Goal: Transaction & Acquisition: Book appointment/travel/reservation

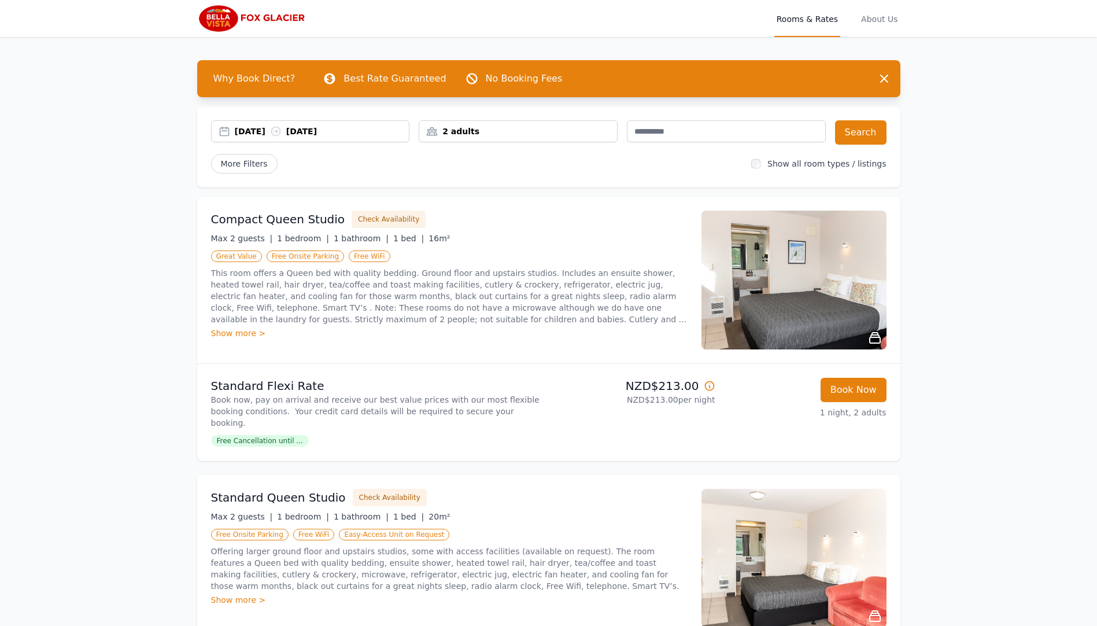
click at [505, 135] on div "2 adults" at bounding box center [518, 131] width 198 height 12
click at [435, 172] on icon at bounding box center [435, 174] width 9 height 9
click at [502, 210] on icon at bounding box center [501, 209] width 9 height 9
click at [857, 129] on button "Search" at bounding box center [860, 132] width 51 height 24
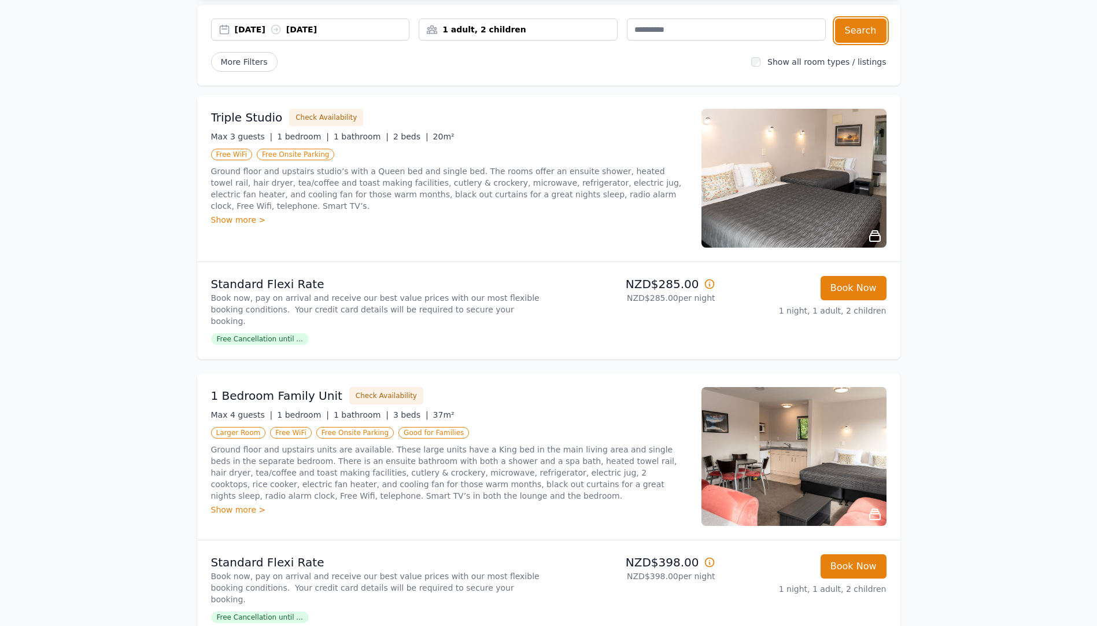
scroll to position [116, 0]
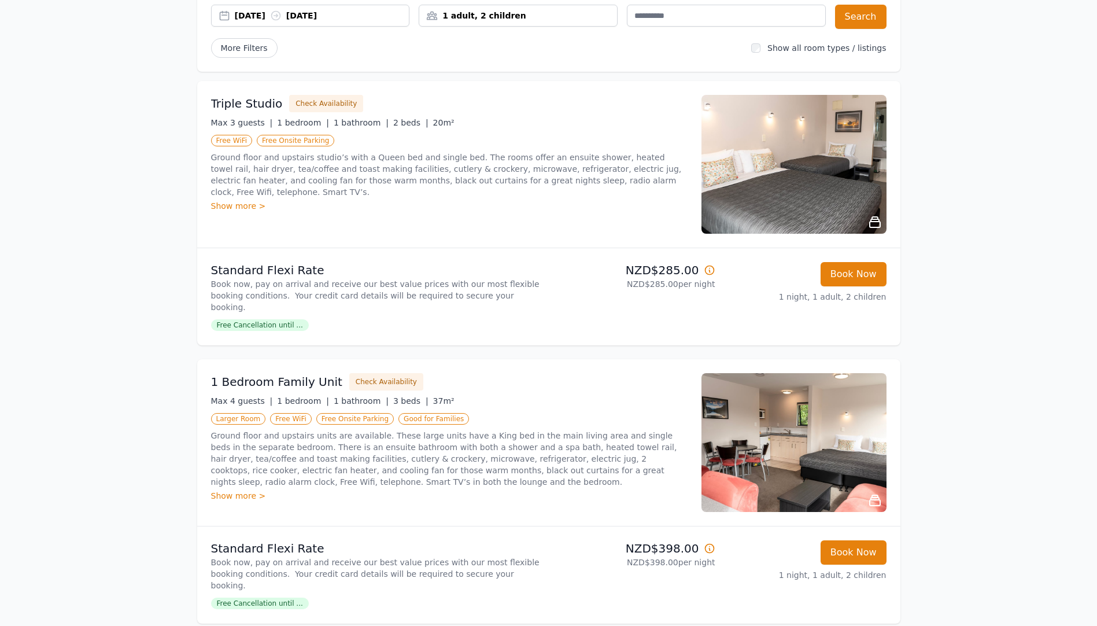
click at [285, 319] on span "Free Cancellation until ..." at bounding box center [260, 325] width 98 height 12
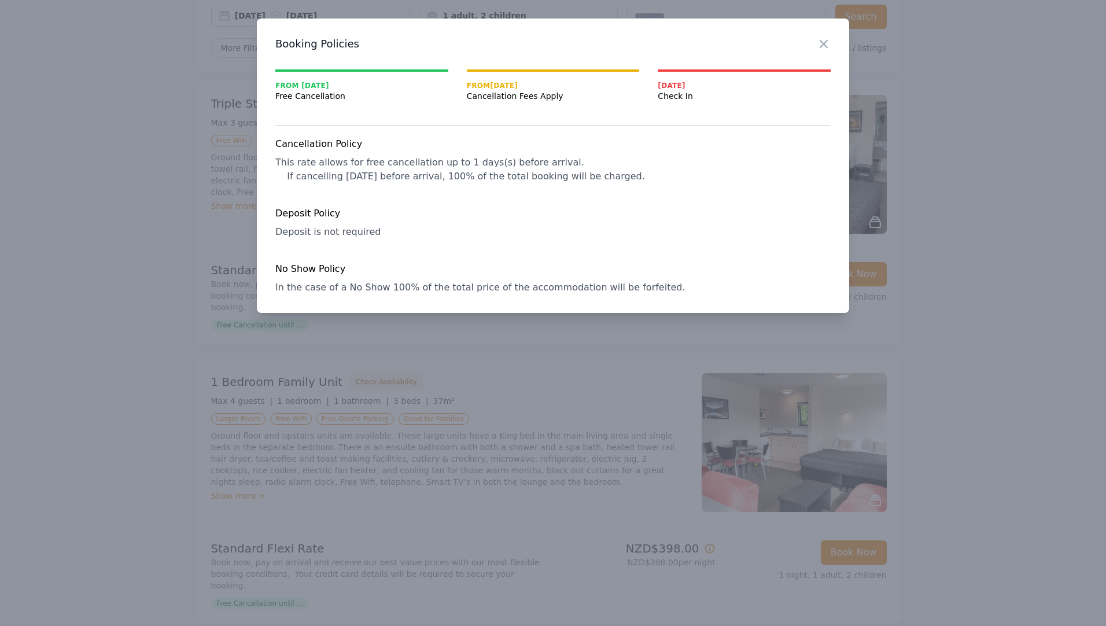
click at [28, 270] on div at bounding box center [553, 313] width 1106 height 626
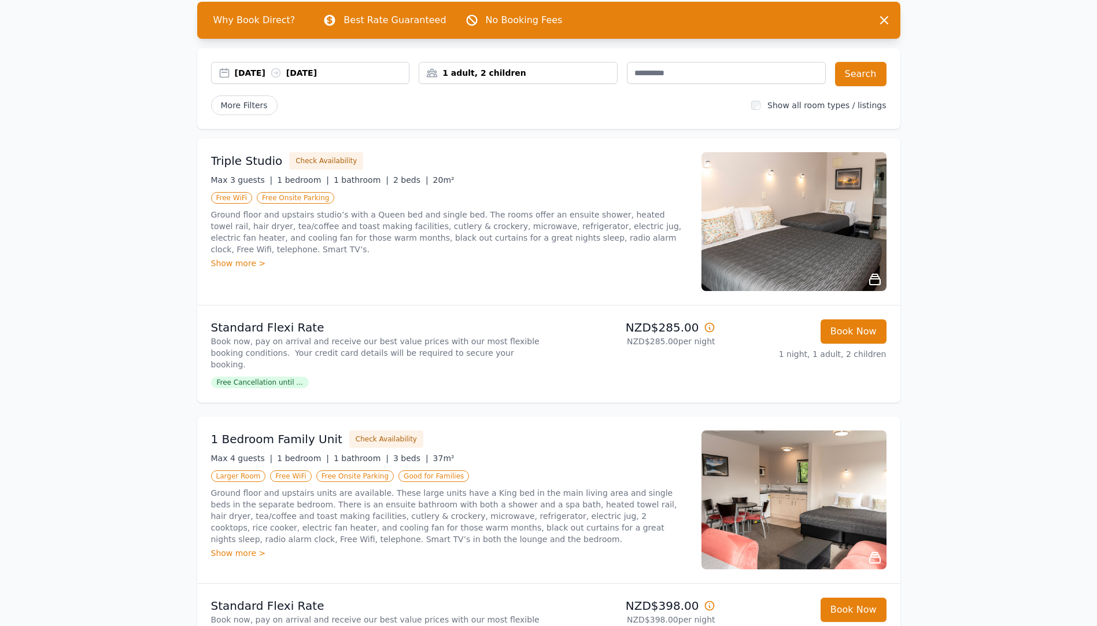
scroll to position [58, 0]
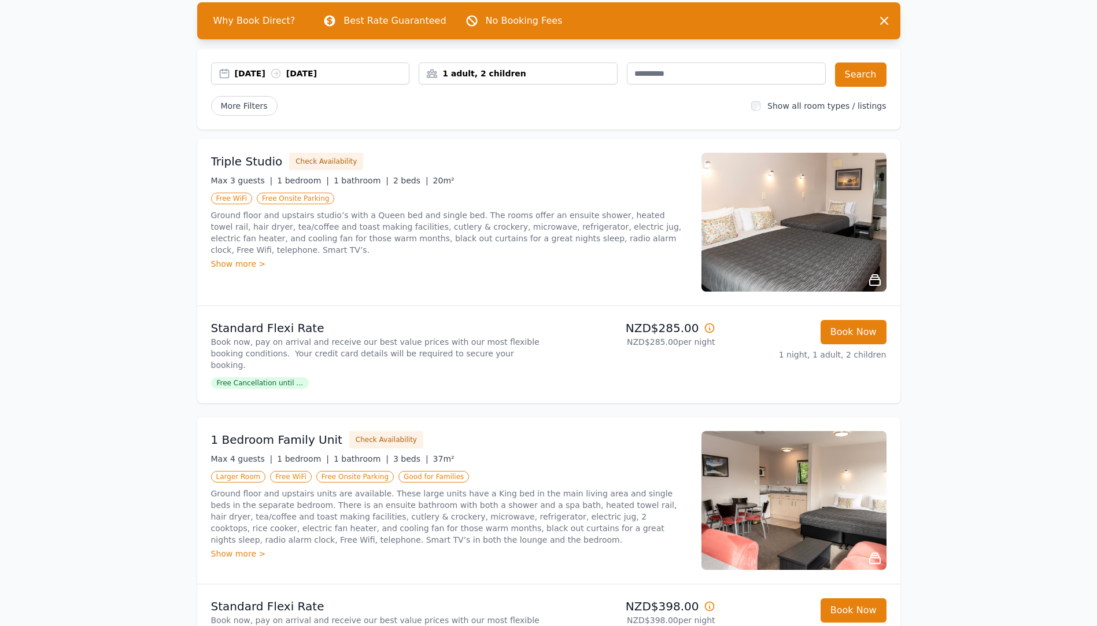
click at [219, 258] on div "Show more >" at bounding box center [449, 264] width 477 height 12
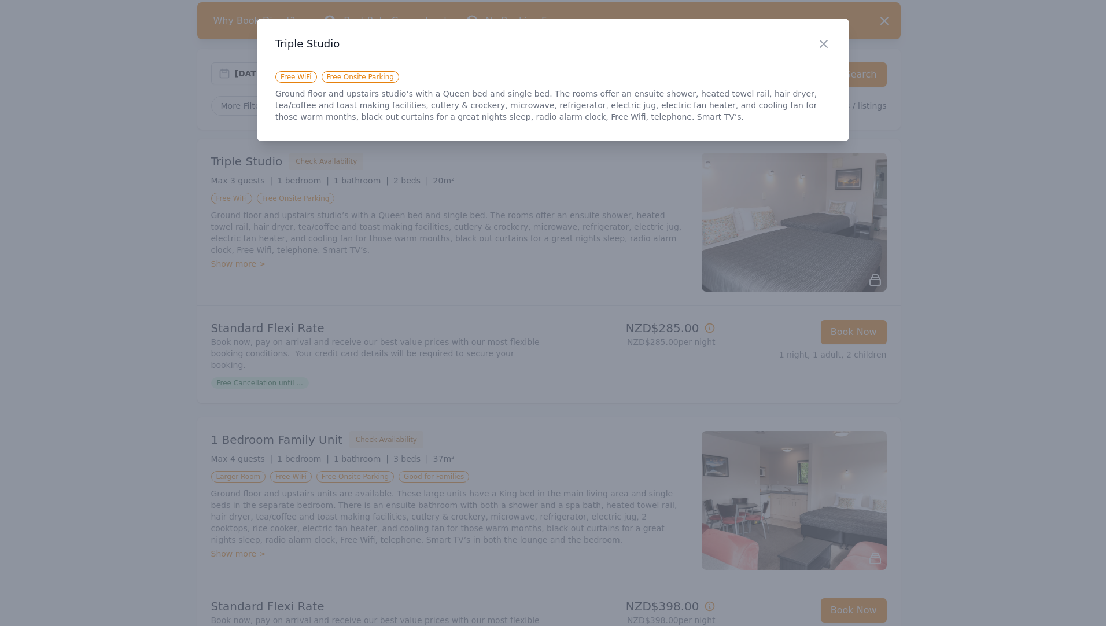
click at [1011, 178] on div at bounding box center [553, 313] width 1106 height 626
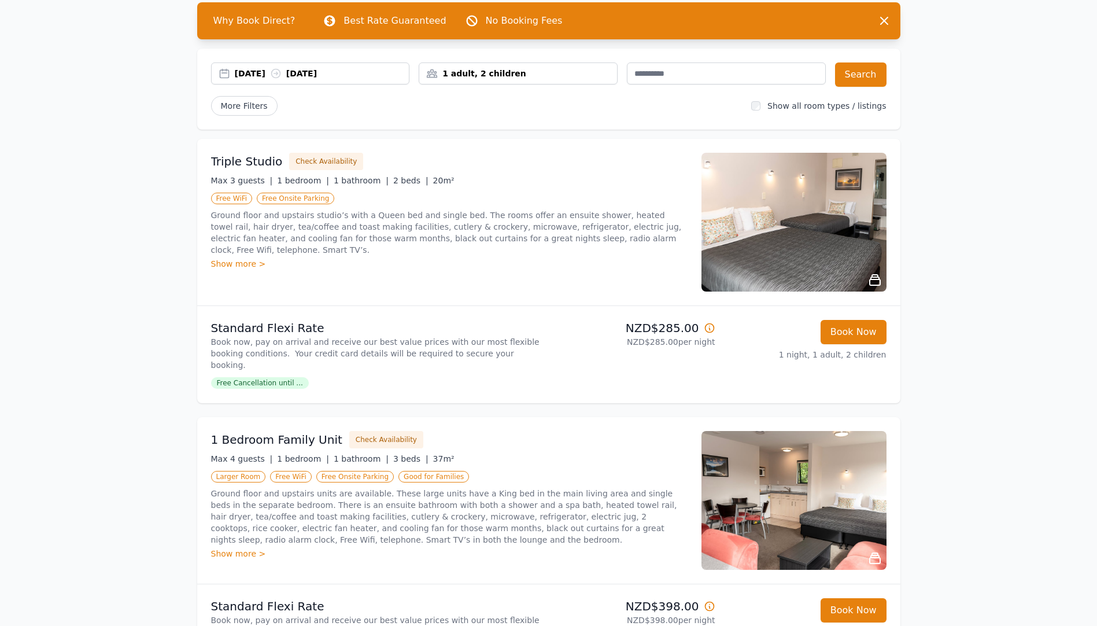
click at [709, 328] on icon at bounding box center [709, 327] width 9 height 9
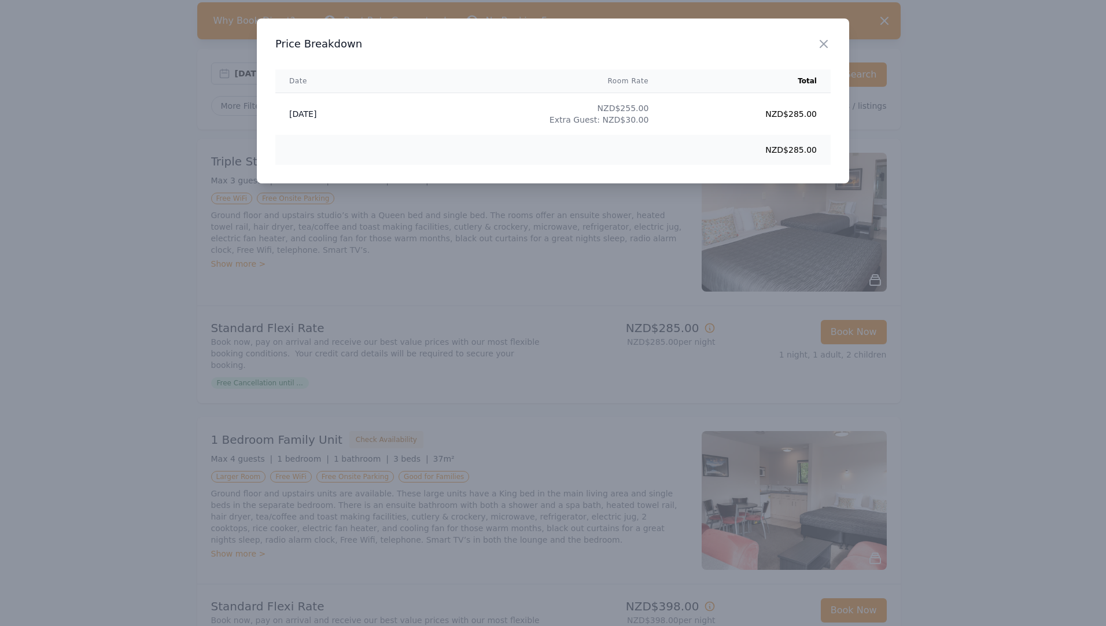
click at [1062, 186] on div at bounding box center [553, 313] width 1106 height 626
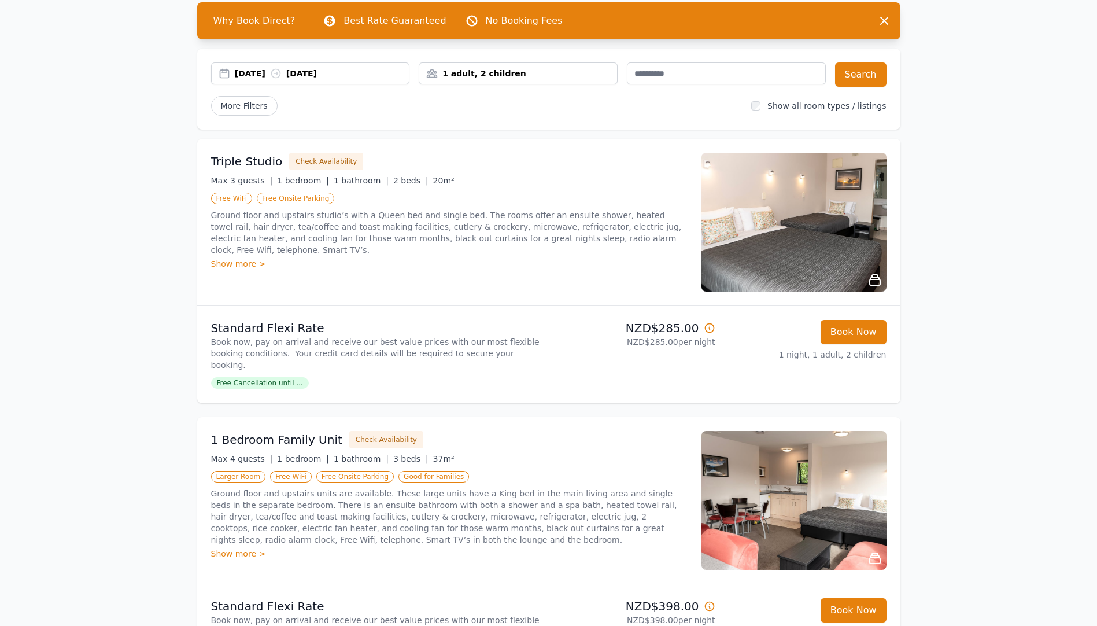
click at [258, 377] on span "Free Cancellation until ..." at bounding box center [260, 383] width 98 height 12
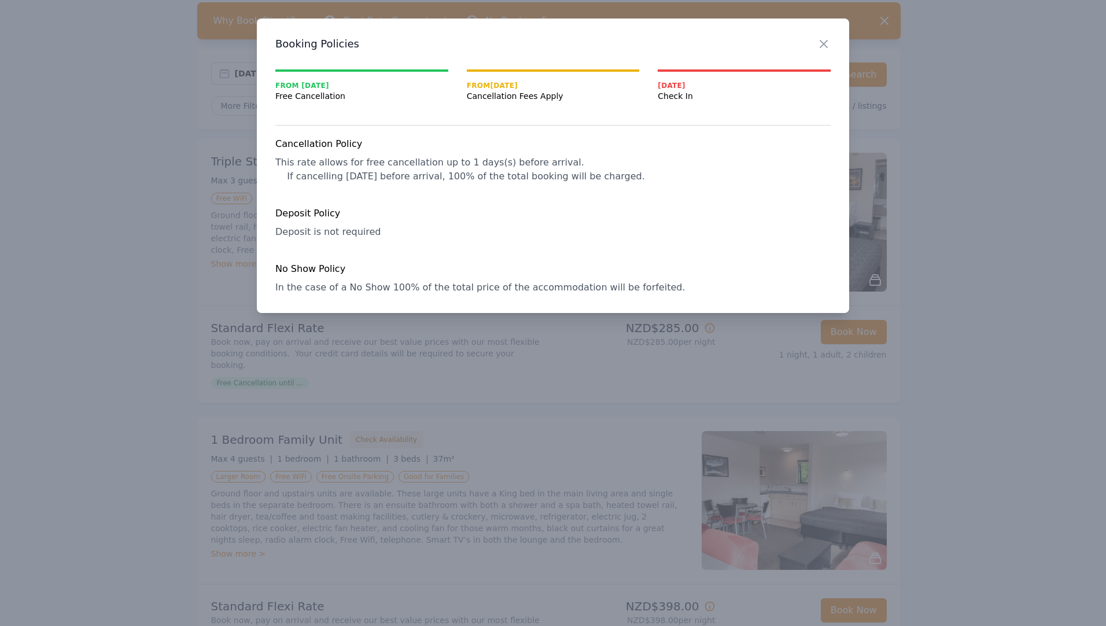
click at [130, 341] on div at bounding box center [553, 313] width 1106 height 626
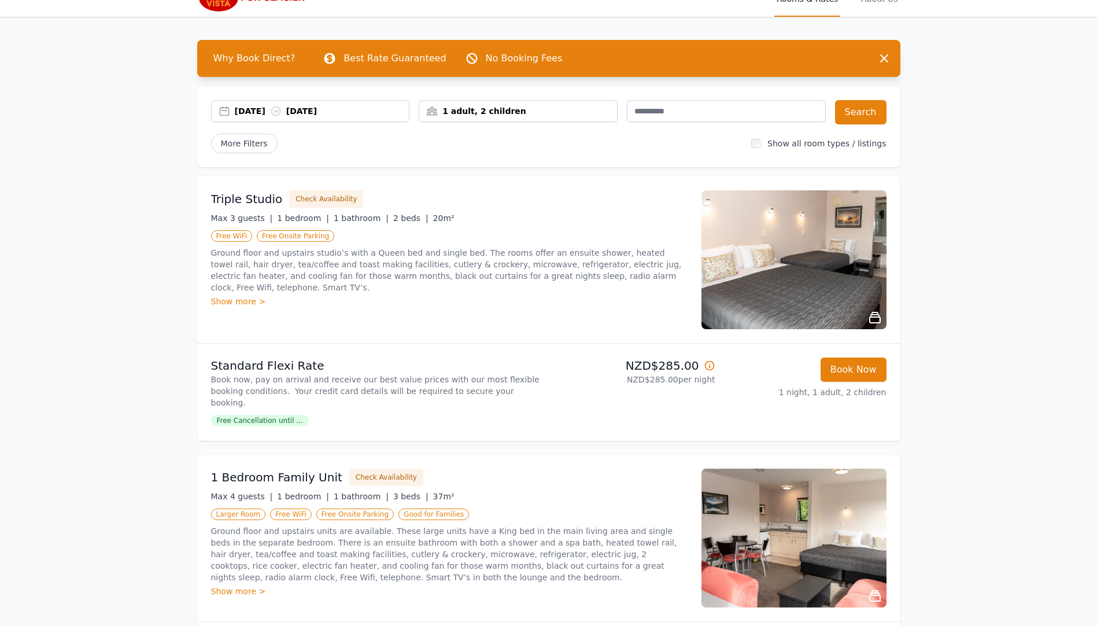
scroll to position [0, 0]
